Goal: Information Seeking & Learning: Learn about a topic

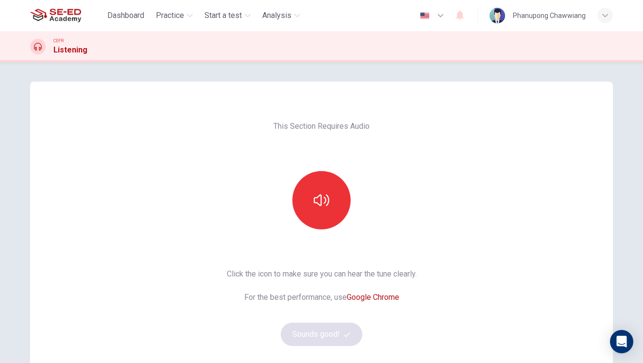
click at [324, 329] on div "Click the icon to make sure you can hear the tune clearly. For the best perform…" at bounding box center [322, 307] width 190 height 78
click at [325, 185] on button "button" at bounding box center [321, 200] width 58 height 58
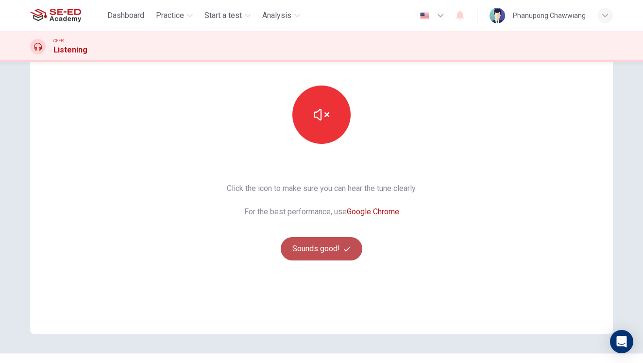
click at [313, 254] on button "Sounds good!" at bounding box center [322, 248] width 82 height 23
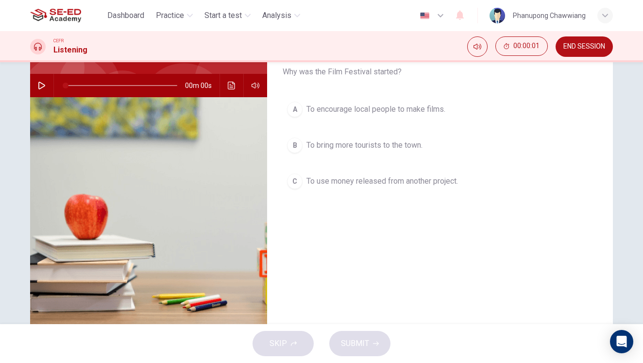
scroll to position [0, 0]
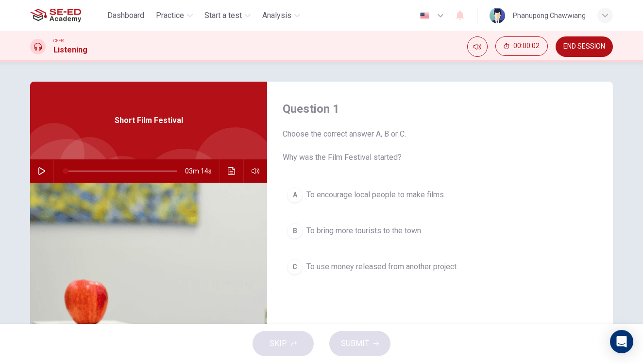
click at [38, 170] on icon "button" at bounding box center [41, 171] width 7 height 8
type input "0"
click at [399, 235] on span "To bring more tourists to the town." at bounding box center [364, 231] width 116 height 12
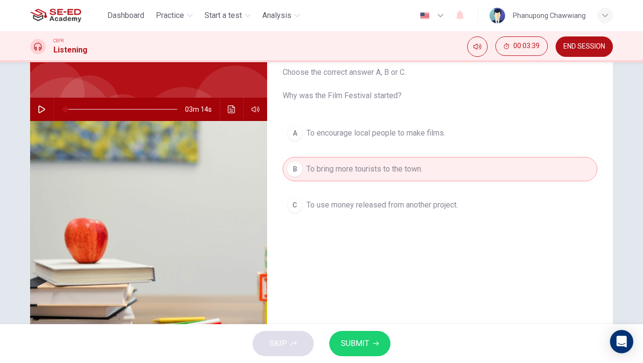
scroll to position [42, 0]
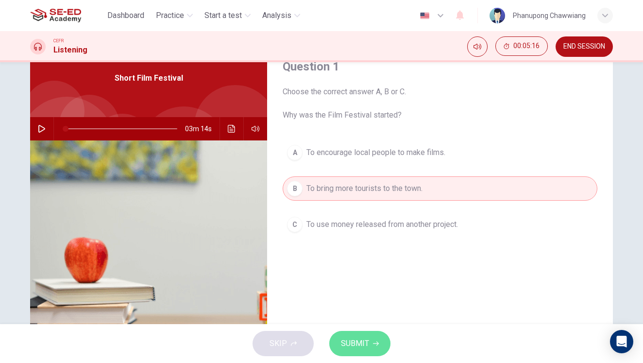
click at [362, 338] on span "SUBMIT" at bounding box center [355, 344] width 28 height 14
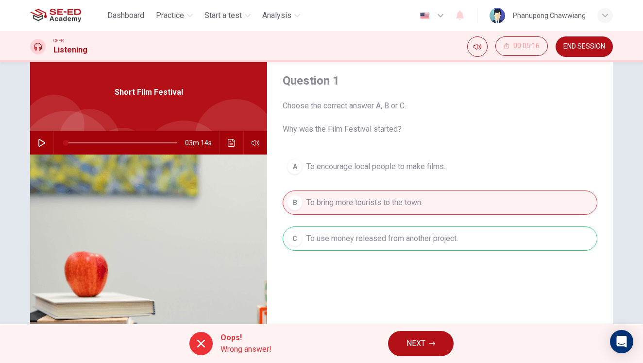
scroll to position [41, 0]
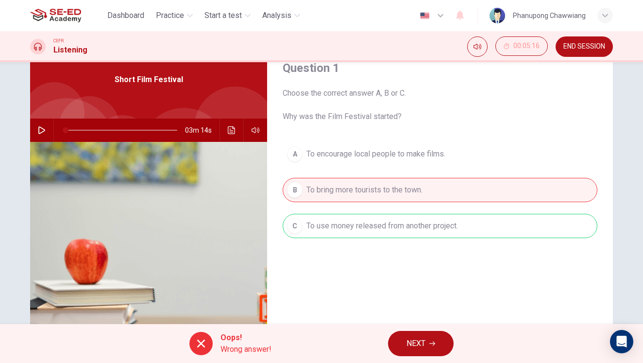
click at [419, 341] on span "NEXT" at bounding box center [416, 344] width 19 height 14
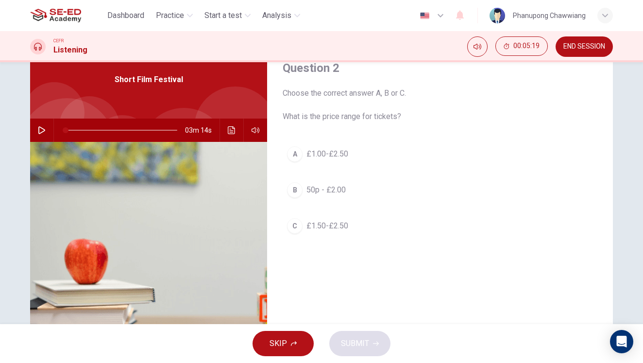
drag, startPoint x: 334, startPoint y: 114, endPoint x: 429, endPoint y: 119, distance: 95.8
click at [428, 119] on span "Choose the correct answer A, B or C. What is the price range for tickets?" at bounding box center [440, 104] width 315 height 35
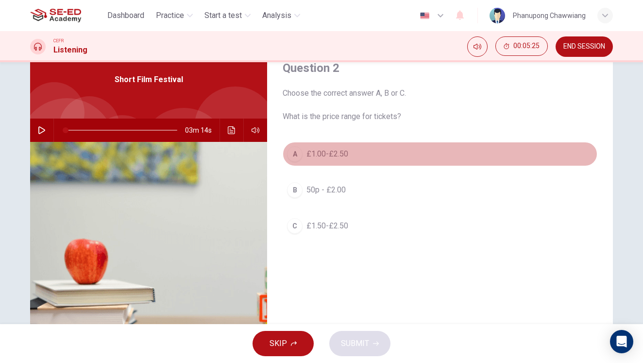
click at [292, 156] on div "A" at bounding box center [295, 154] width 16 height 16
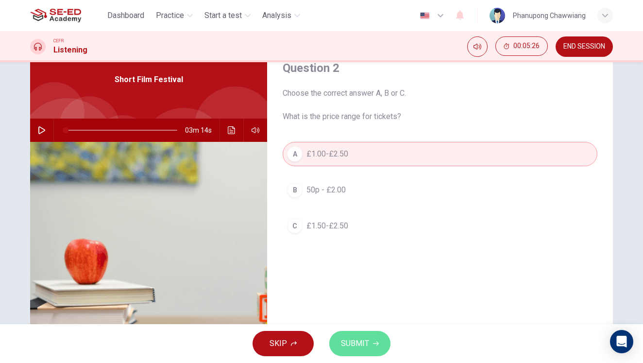
click at [356, 342] on span "SUBMIT" at bounding box center [355, 344] width 28 height 14
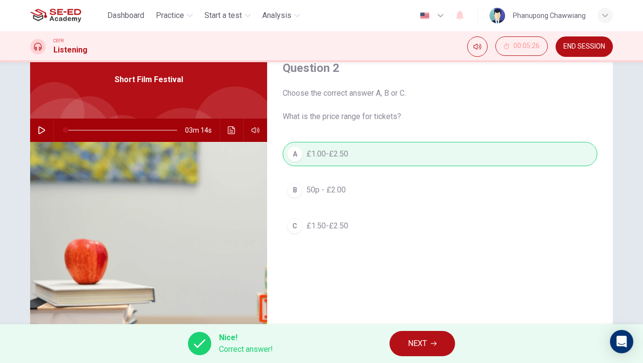
click at [431, 350] on button "NEXT" at bounding box center [423, 343] width 66 height 25
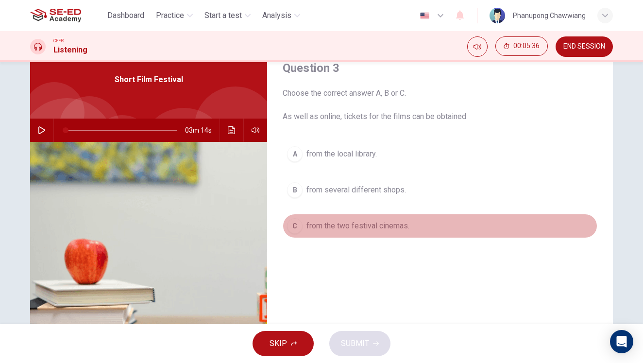
click at [340, 230] on span "from the two festival cinemas." at bounding box center [357, 226] width 103 height 12
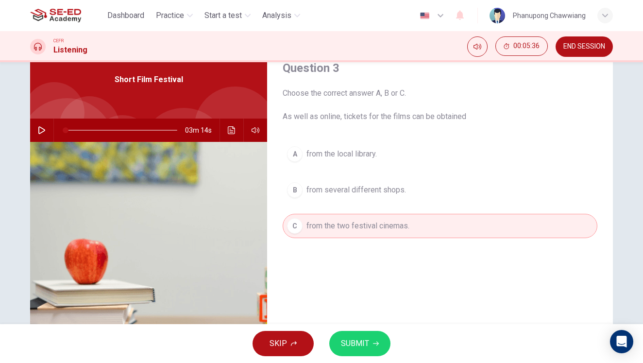
click at [345, 154] on span "from the local library." at bounding box center [341, 154] width 70 height 12
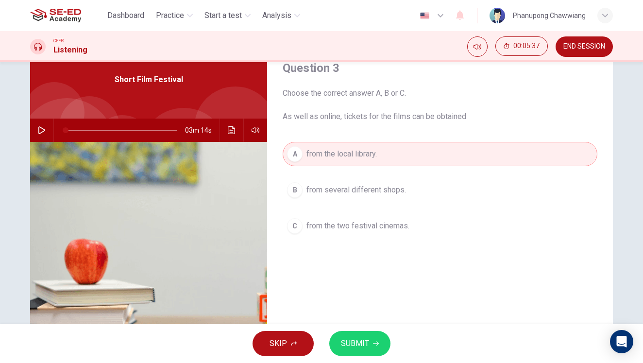
click at [361, 333] on button "SUBMIT" at bounding box center [359, 343] width 61 height 25
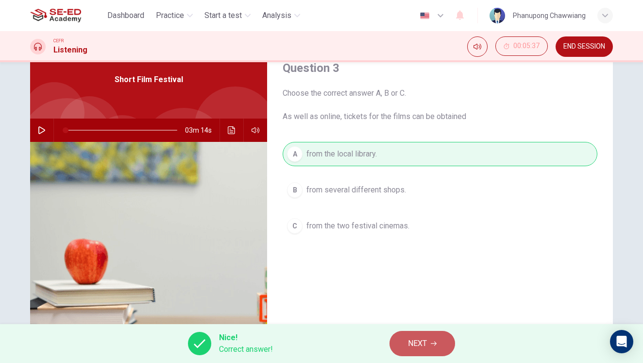
drag, startPoint x: 431, startPoint y: 342, endPoint x: 447, endPoint y: 302, distance: 42.8
click at [431, 342] on icon "button" at bounding box center [434, 343] width 6 height 6
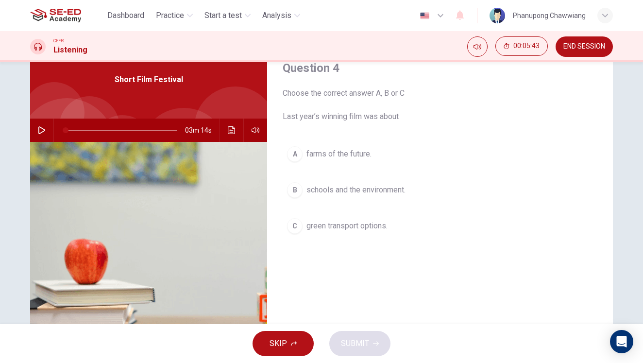
click at [338, 153] on span "farms of the future." at bounding box center [338, 154] width 65 height 12
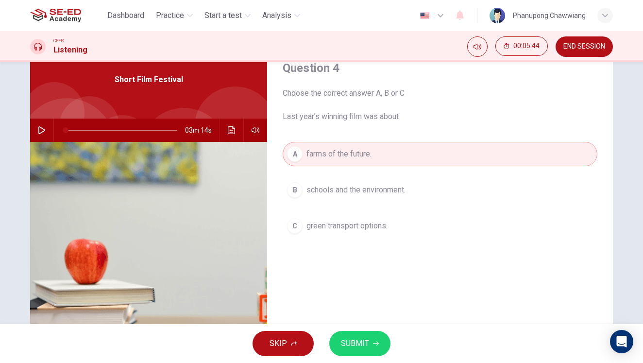
click at [363, 348] on span "SUBMIT" at bounding box center [355, 344] width 28 height 14
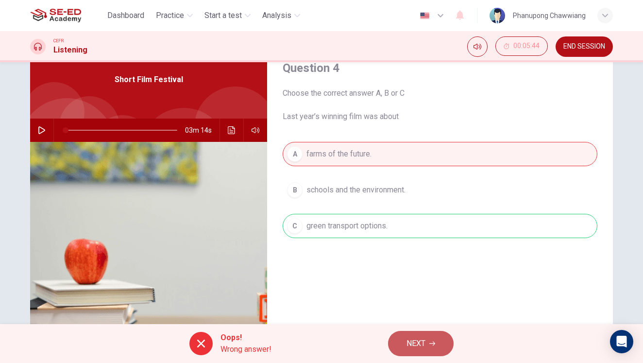
drag, startPoint x: 425, startPoint y: 337, endPoint x: 424, endPoint y: 328, distance: 9.3
click at [425, 337] on span "NEXT" at bounding box center [416, 344] width 19 height 14
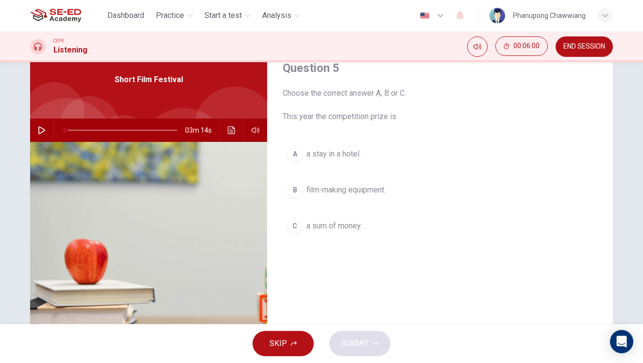
click at [344, 224] on span "a sum of money." at bounding box center [333, 226] width 55 height 12
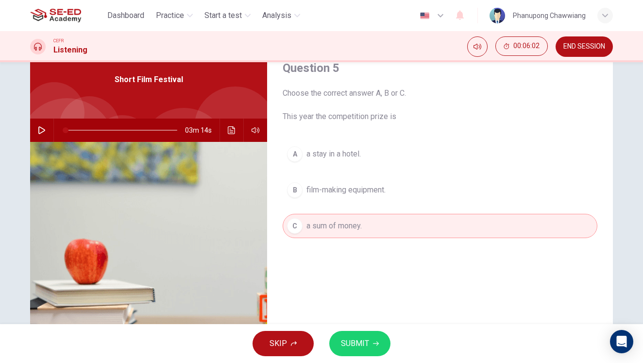
click at [372, 346] on button "SUBMIT" at bounding box center [359, 343] width 61 height 25
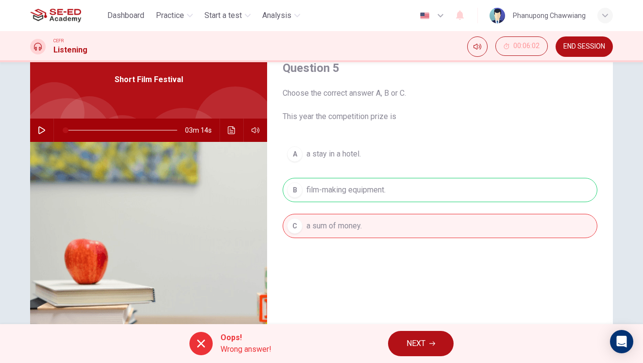
click at [284, 345] on div "Oops! Wrong answer! NEXT" at bounding box center [321, 343] width 643 height 39
click at [286, 343] on div "Oops! Wrong answer! NEXT" at bounding box center [321, 343] width 643 height 39
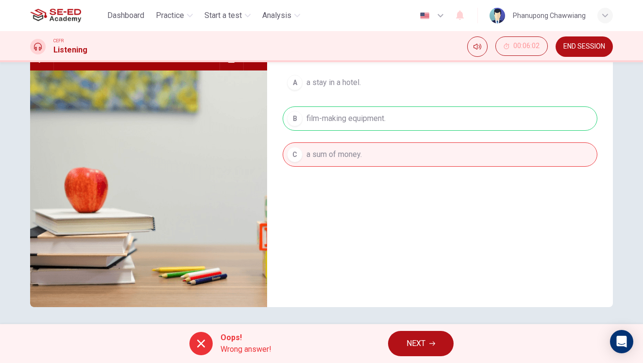
scroll to position [17, 0]
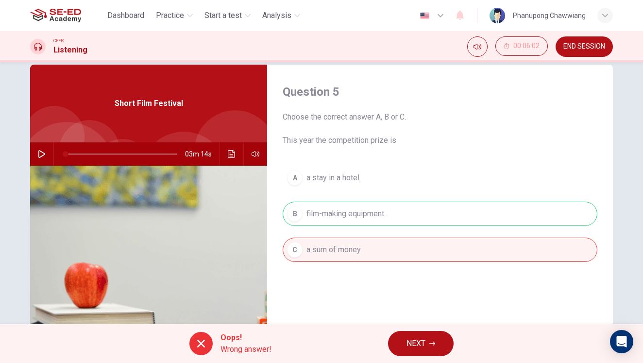
drag, startPoint x: 204, startPoint y: 341, endPoint x: 218, endPoint y: 338, distance: 13.5
click at [215, 339] on div "Oops! Wrong answer!" at bounding box center [230, 343] width 82 height 23
click at [427, 346] on button "NEXT" at bounding box center [421, 343] width 66 height 25
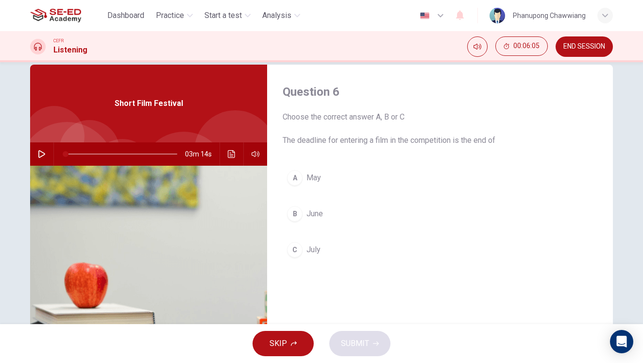
drag, startPoint x: 283, startPoint y: 139, endPoint x: 498, endPoint y: 141, distance: 215.2
click at [498, 141] on span "Choose the correct answer A, B or C The deadline for entering a film in the com…" at bounding box center [440, 128] width 315 height 35
drag, startPoint x: 315, startPoint y: 217, endPoint x: 320, endPoint y: 222, distance: 7.2
click at [315, 217] on span "June" at bounding box center [314, 214] width 17 height 12
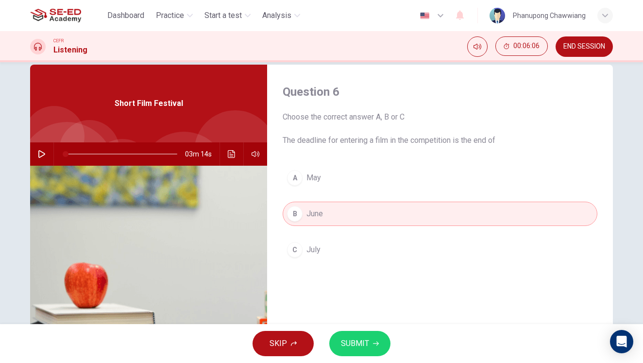
click at [375, 339] on button "SUBMIT" at bounding box center [359, 343] width 61 height 25
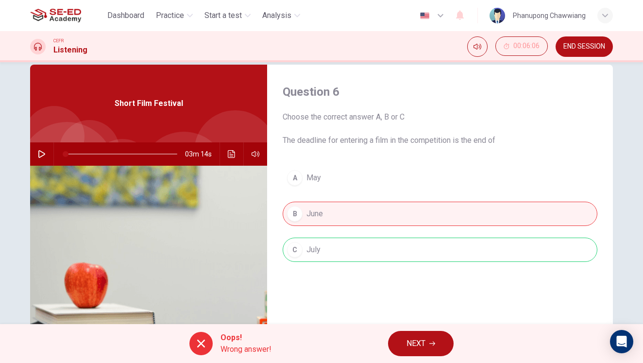
click at [413, 335] on button "NEXT" at bounding box center [421, 343] width 66 height 25
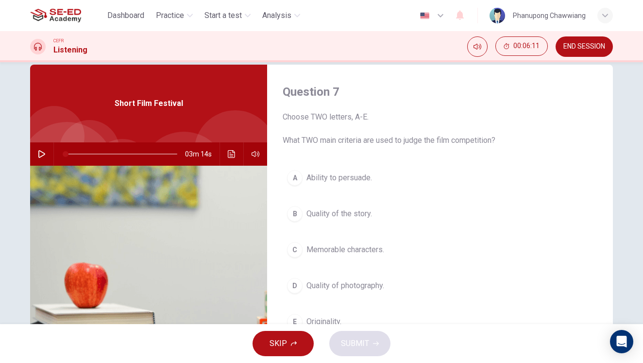
scroll to position [57, 0]
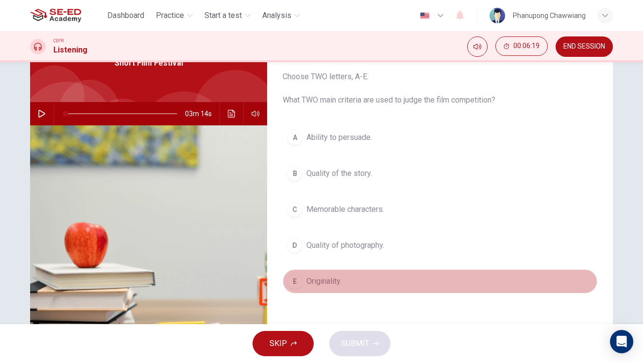
click at [306, 280] on span "Originality." at bounding box center [323, 281] width 35 height 12
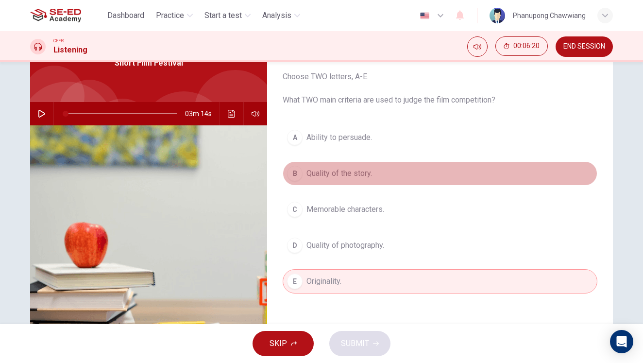
click at [372, 173] on button "B Quality of the story." at bounding box center [440, 173] width 315 height 24
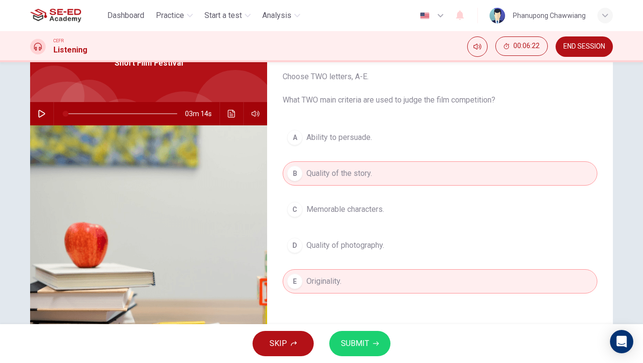
click at [373, 341] on icon "button" at bounding box center [376, 343] width 6 height 6
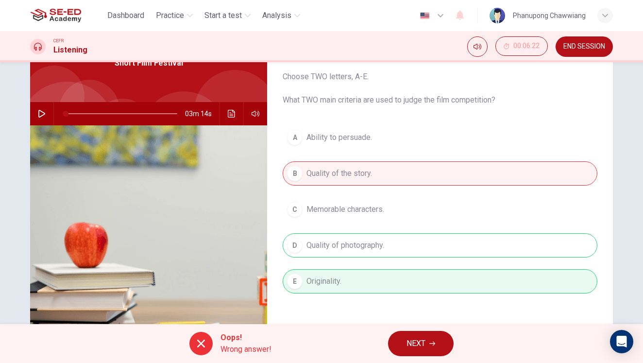
click at [424, 339] on span "NEXT" at bounding box center [416, 344] width 19 height 14
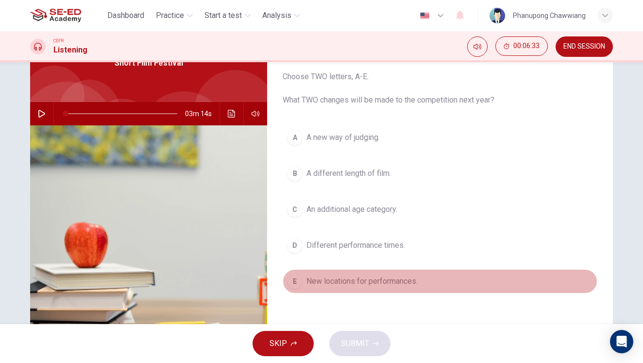
click at [406, 283] on span "New locations for performances." at bounding box center [361, 281] width 111 height 12
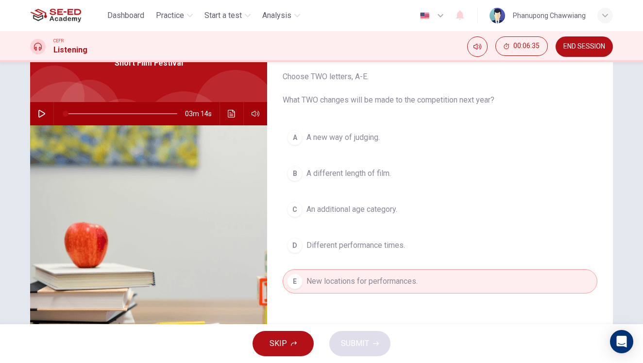
click at [374, 174] on span "A different length of film." at bounding box center [348, 174] width 85 height 12
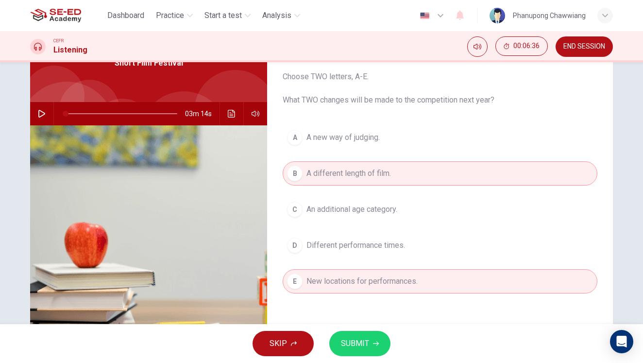
click at [354, 336] on button "SUBMIT" at bounding box center [359, 343] width 61 height 25
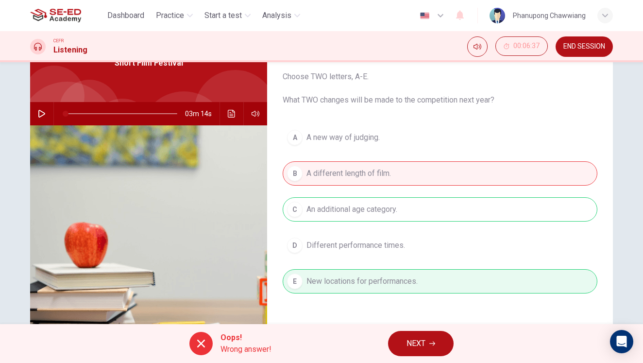
click at [423, 349] on span "NEXT" at bounding box center [416, 344] width 19 height 14
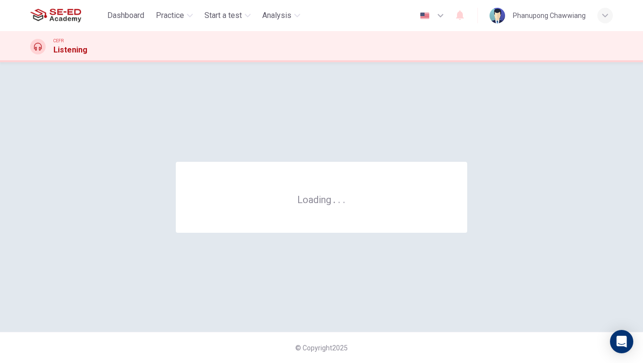
scroll to position [0, 0]
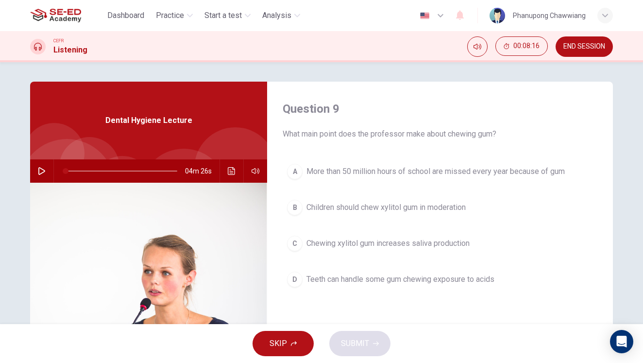
drag, startPoint x: 284, startPoint y: 136, endPoint x: 475, endPoint y: 136, distance: 190.4
click at [475, 136] on span "What main point does the professor make about chewing gum?" at bounding box center [440, 134] width 315 height 12
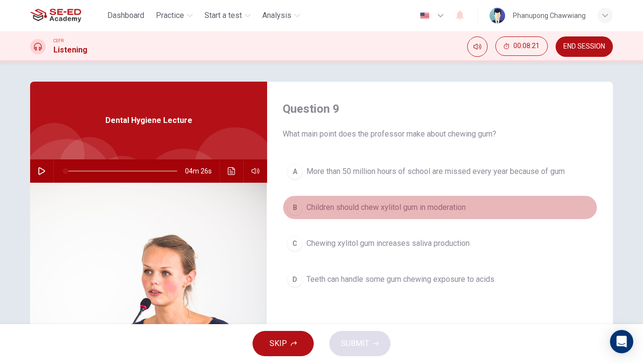
click at [343, 203] on span "Children should chew xylitol gum in moderation" at bounding box center [385, 208] width 159 height 12
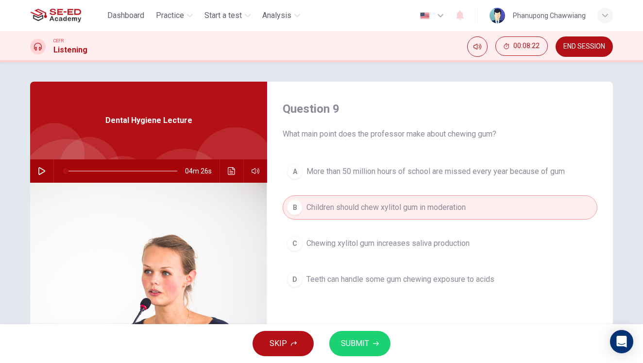
click at [346, 180] on button "A More than 50 million hours of school are missed every year because of gum" at bounding box center [440, 171] width 315 height 24
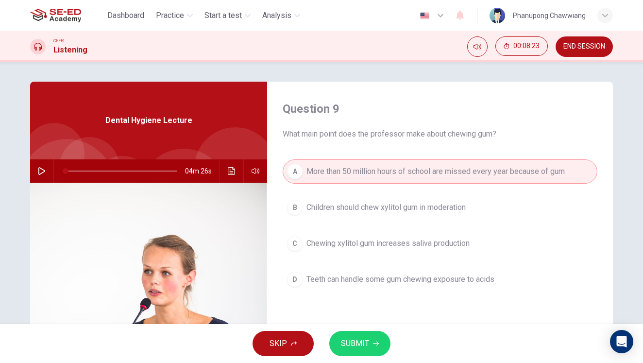
click at [586, 41] on button "END SESSION" at bounding box center [584, 46] width 57 height 20
